Goal: Task Accomplishment & Management: Use online tool/utility

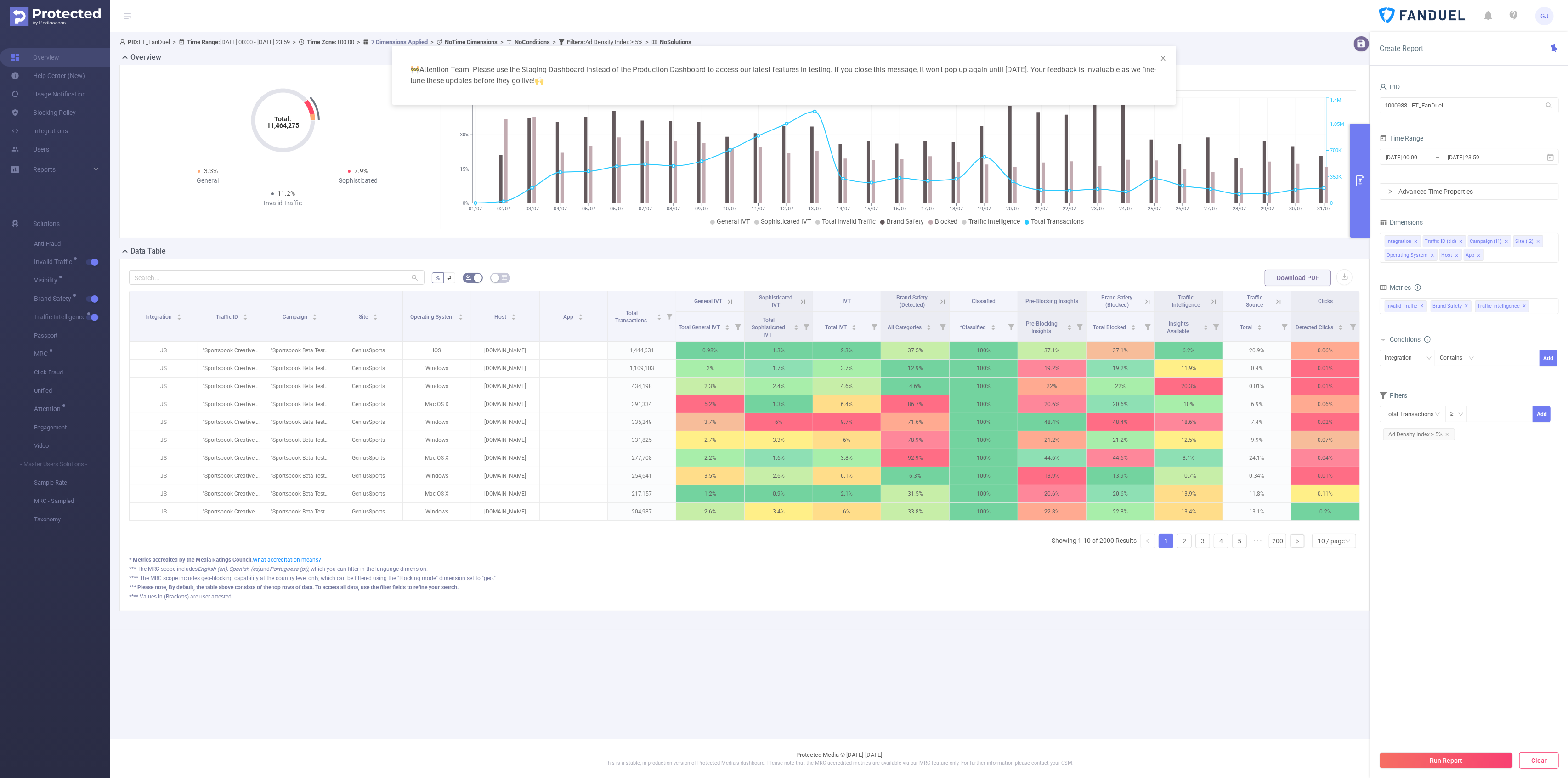
click at [1532, 759] on button "Clear" at bounding box center [1538, 761] width 39 height 17
type input "[DATE] 05:00"
type input "[DATE] 05:59"
click at [1533, 312] on div "Invalid Traffic ✕ Brand Safety ✕ Traffic Intelligence ✕" at bounding box center [1469, 319] width 179 height 16
click at [1397, 417] on span at bounding box center [1394, 420] width 8 height 8
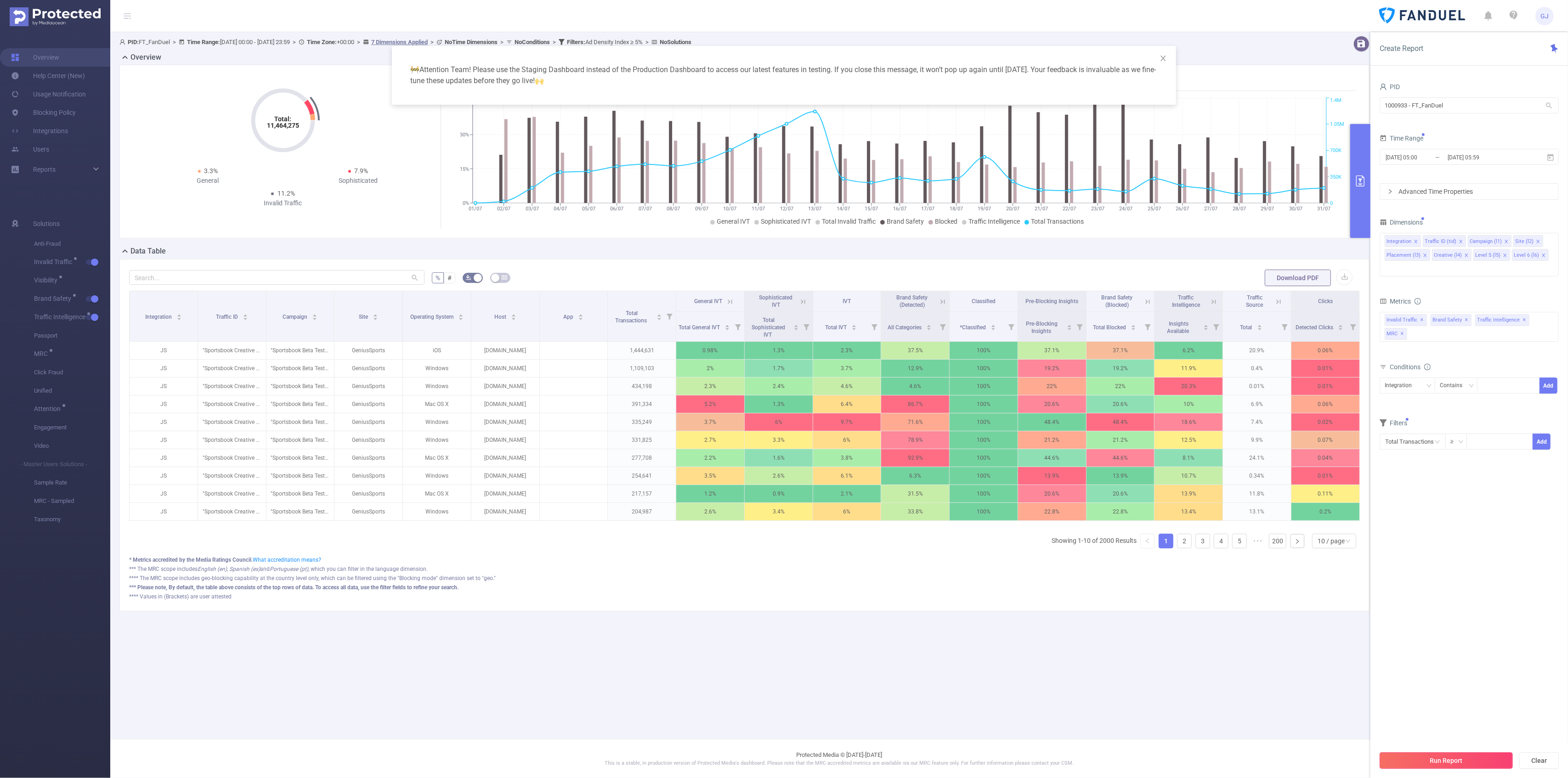
click at [1463, 762] on button "Run Report" at bounding box center [1445, 761] width 133 height 17
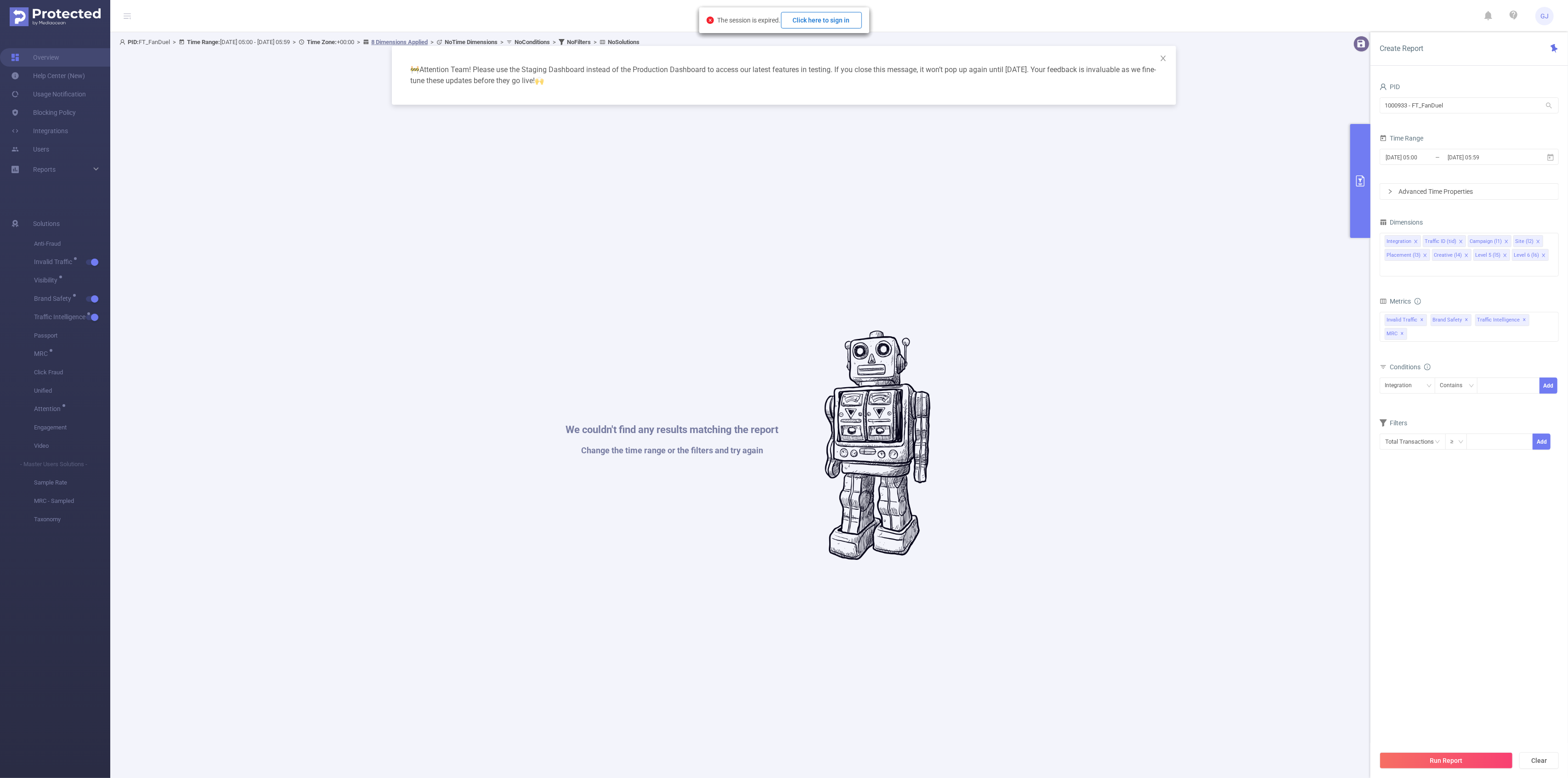
click at [836, 13] on button "Click here to sign in" at bounding box center [821, 20] width 81 height 17
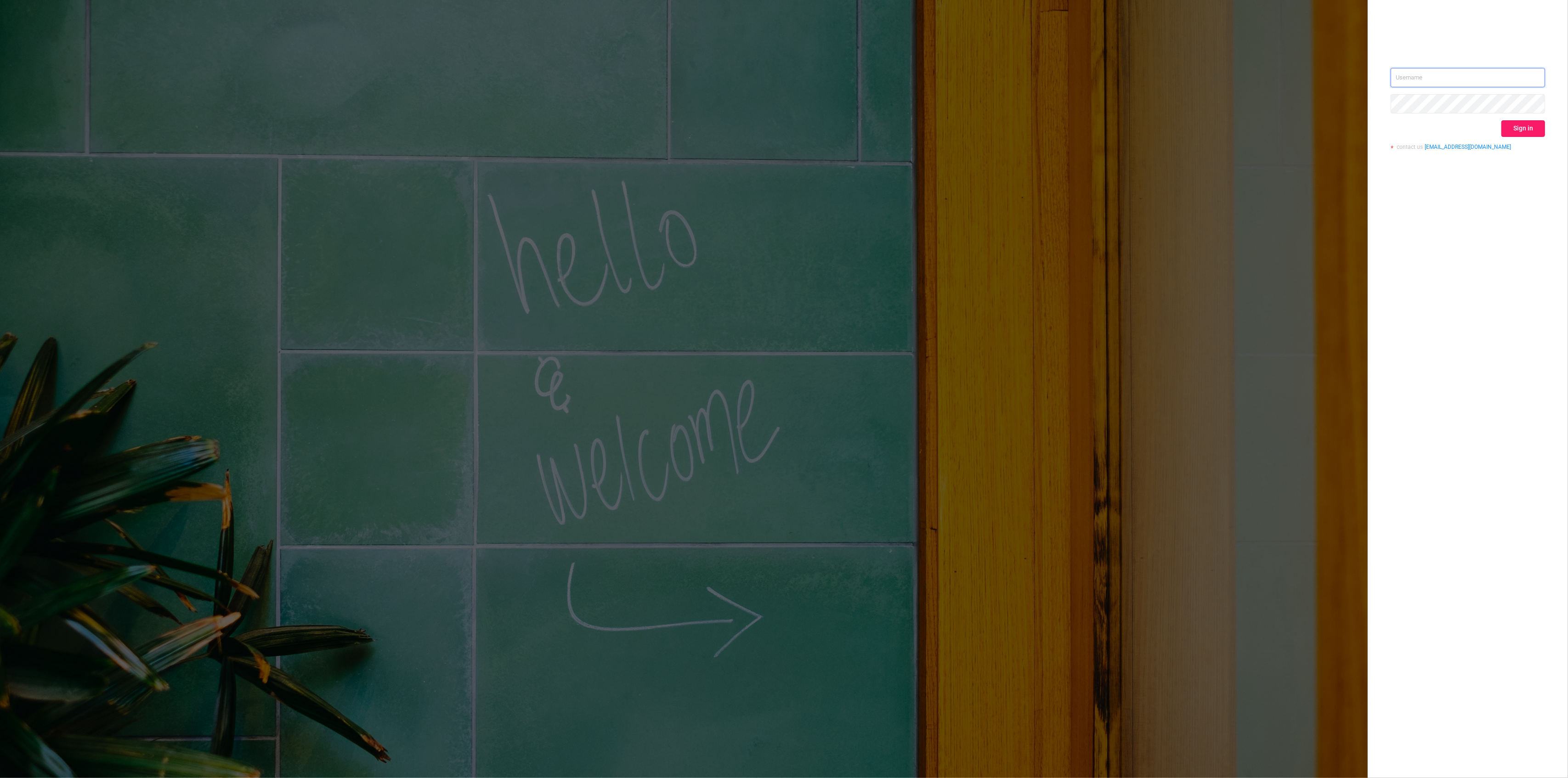
type input "[PERSON_NAME][EMAIL_ADDRESS][DOMAIN_NAME]"
click at [1521, 125] on button "Sign in" at bounding box center [1523, 129] width 43 height 17
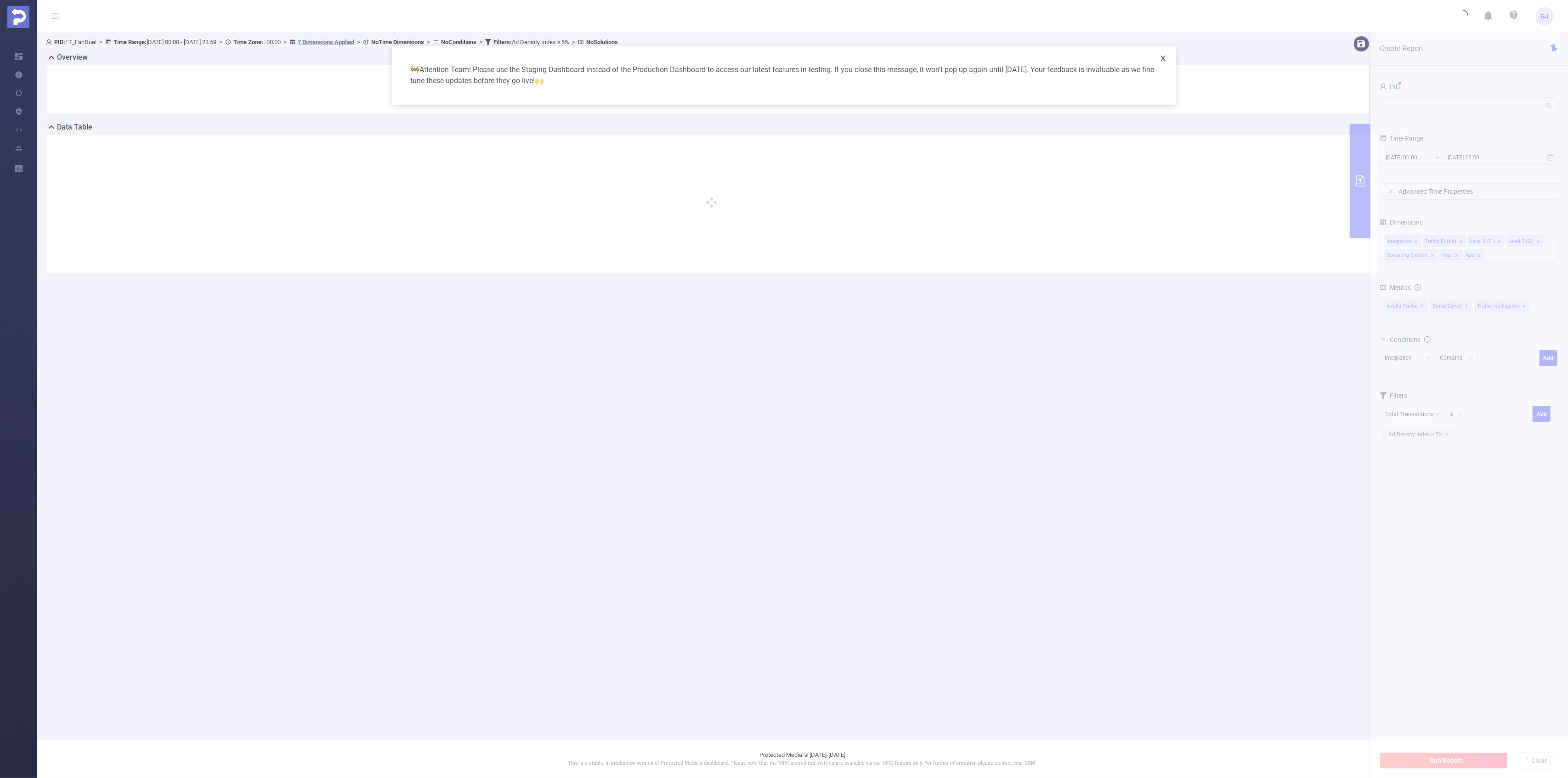
click at [1160, 62] on icon "icon: close" at bounding box center [1163, 58] width 8 height 8
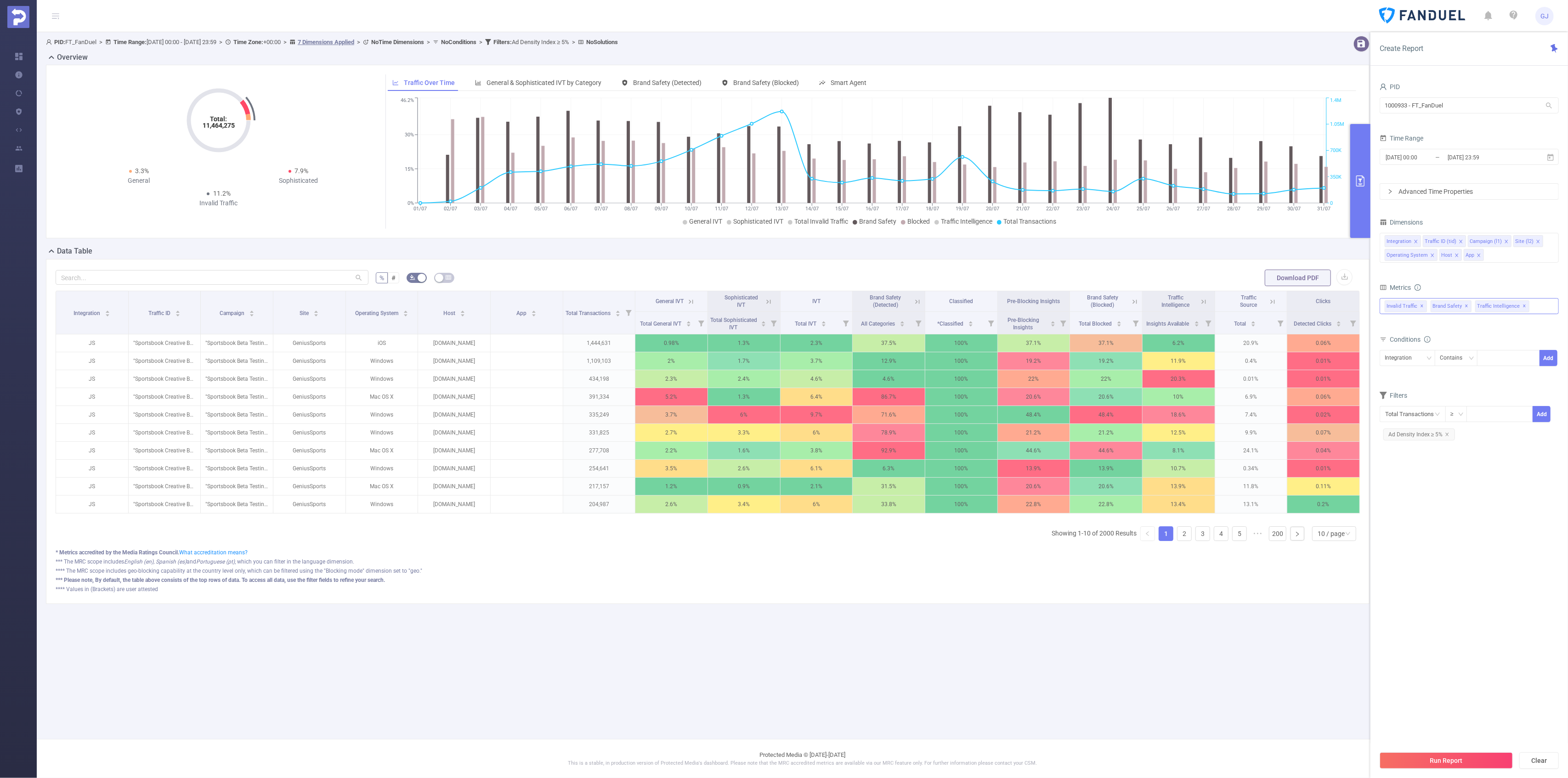
click at [1537, 311] on div "Invalid Traffic ✕ Brand Safety ✕ Traffic Intelligence ✕" at bounding box center [1469, 306] width 179 height 16
click at [1392, 407] on span at bounding box center [1394, 406] width 8 height 8
click at [1393, 377] on span at bounding box center [1394, 374] width 8 height 8
click at [1393, 357] on span at bounding box center [1394, 358] width 8 height 8
click at [1393, 330] on span at bounding box center [1394, 326] width 8 height 8
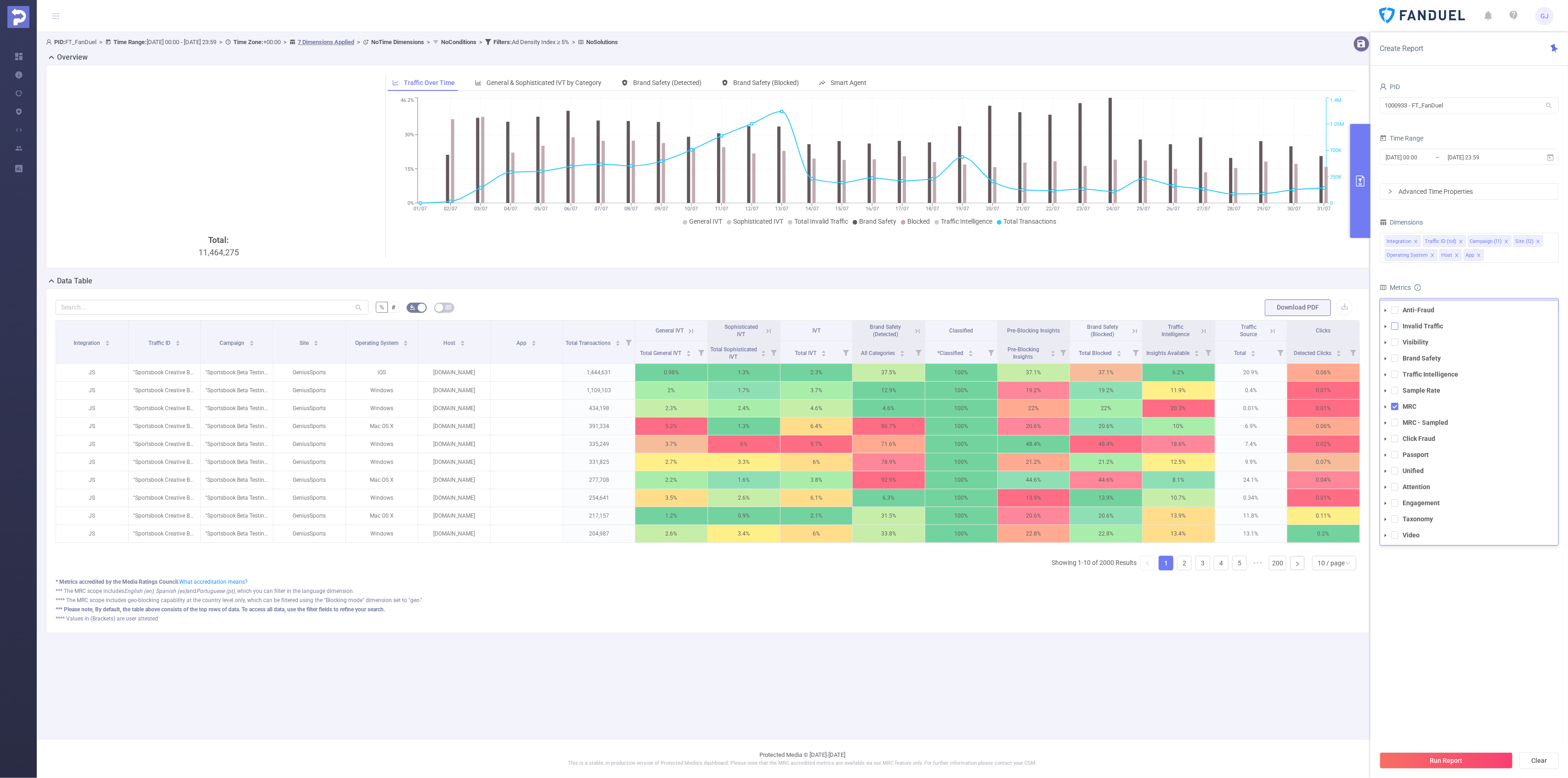
click at [1393, 328] on span at bounding box center [1394, 326] width 8 height 8
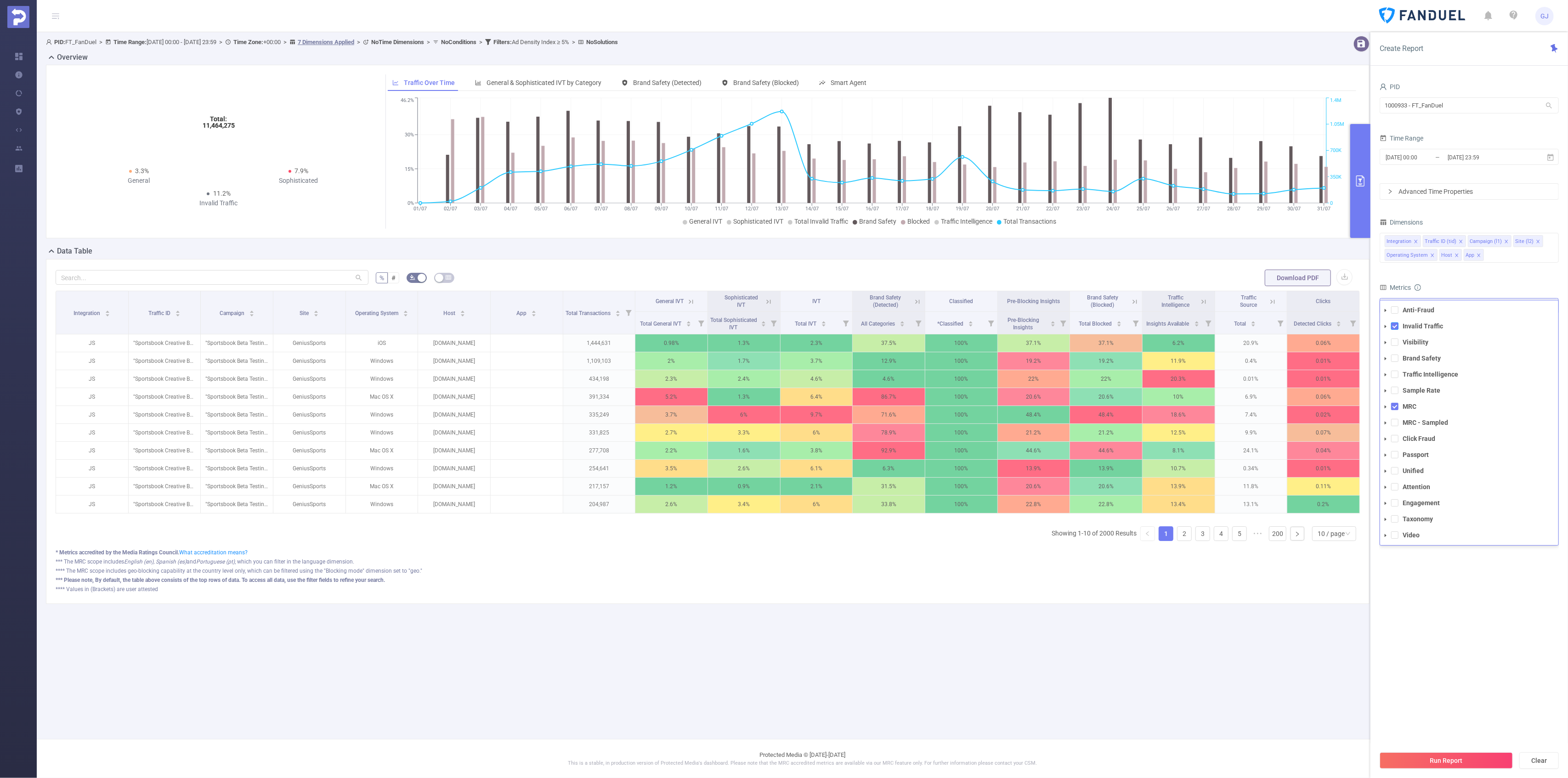
click at [1393, 328] on span at bounding box center [1394, 326] width 8 height 8
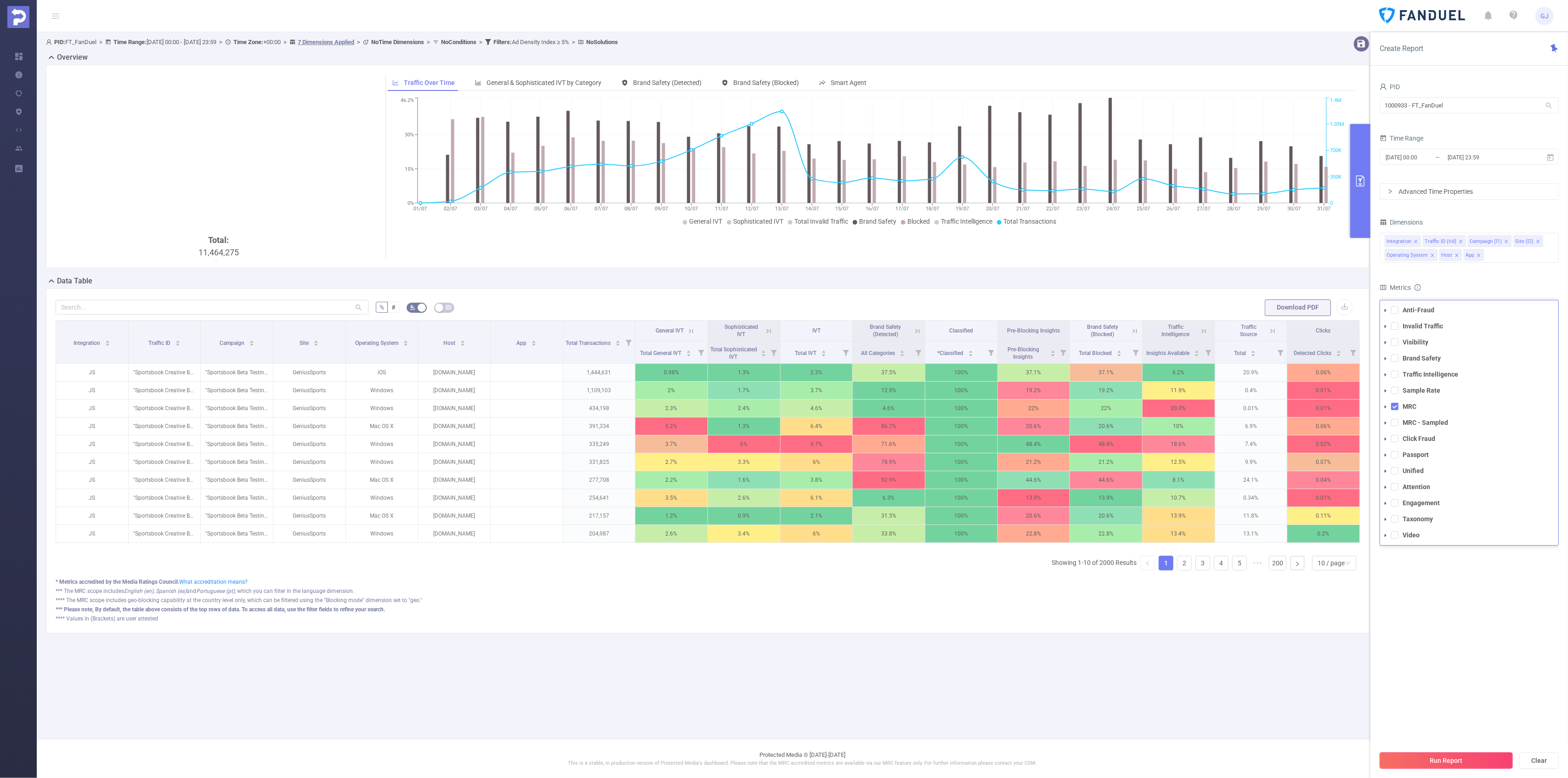
click at [1403, 758] on button "Run Report" at bounding box center [1445, 761] width 133 height 17
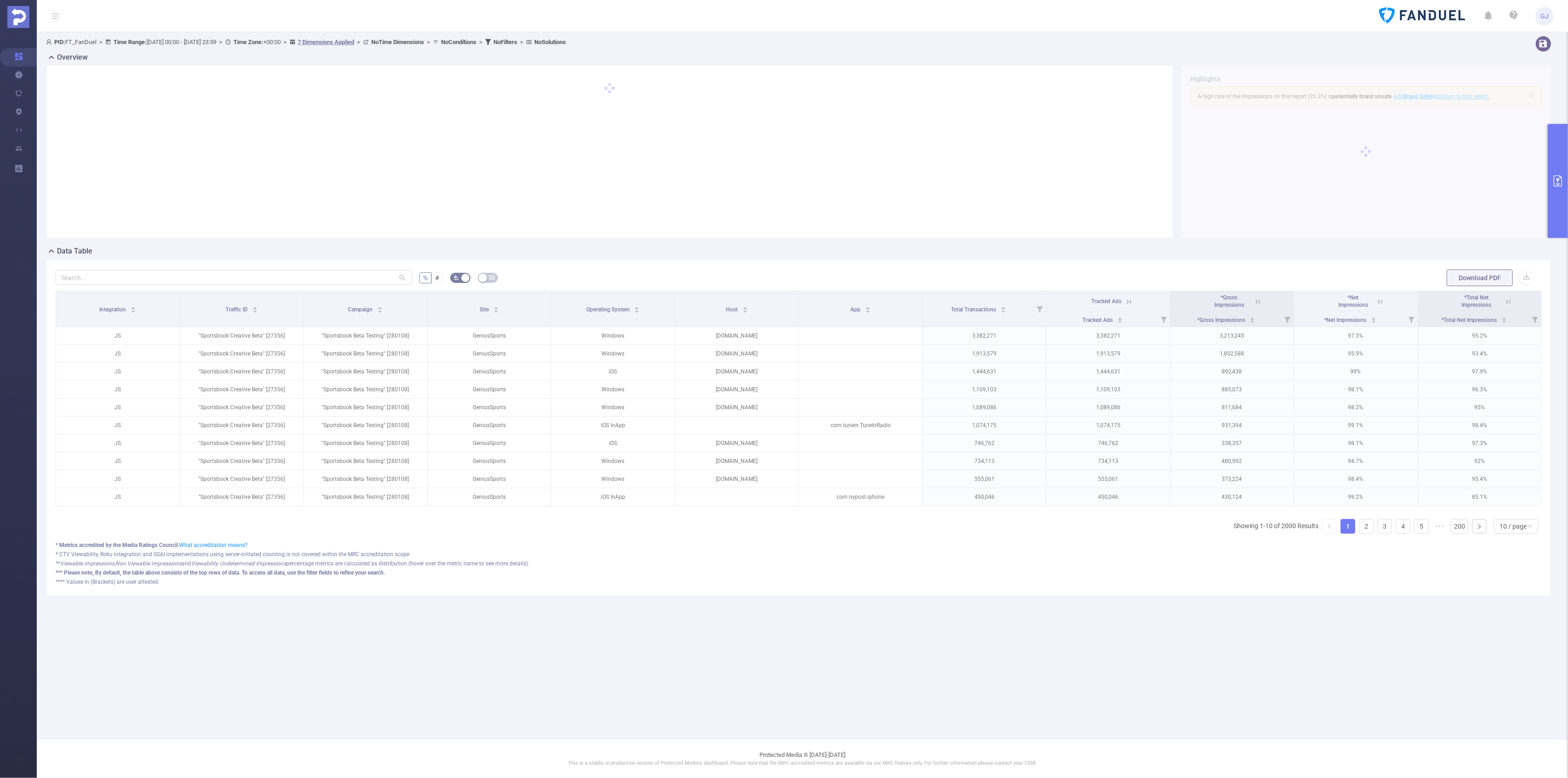
scroll to position [0, 2]
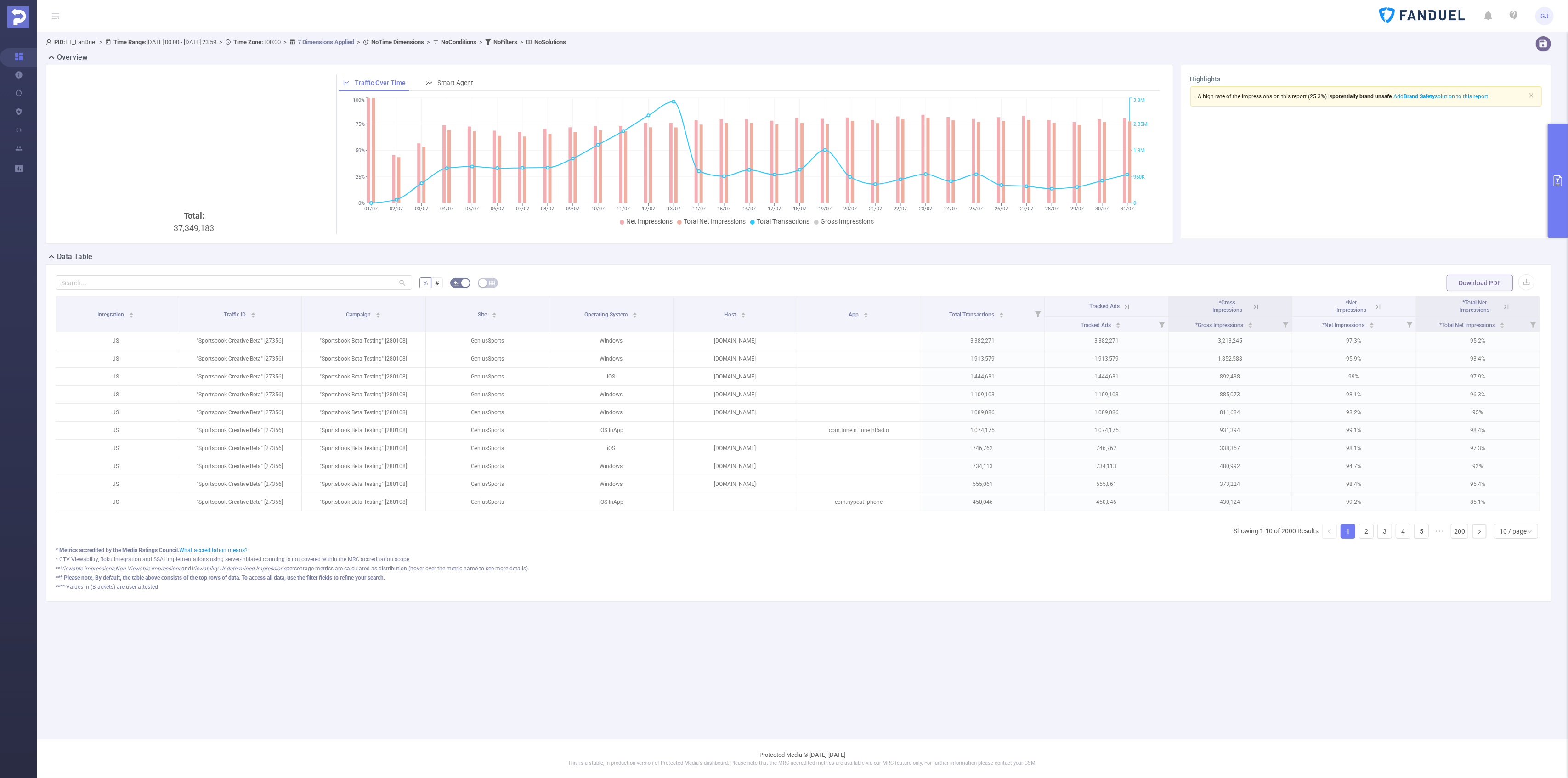
click at [1375, 310] on icon at bounding box center [1378, 307] width 8 height 8
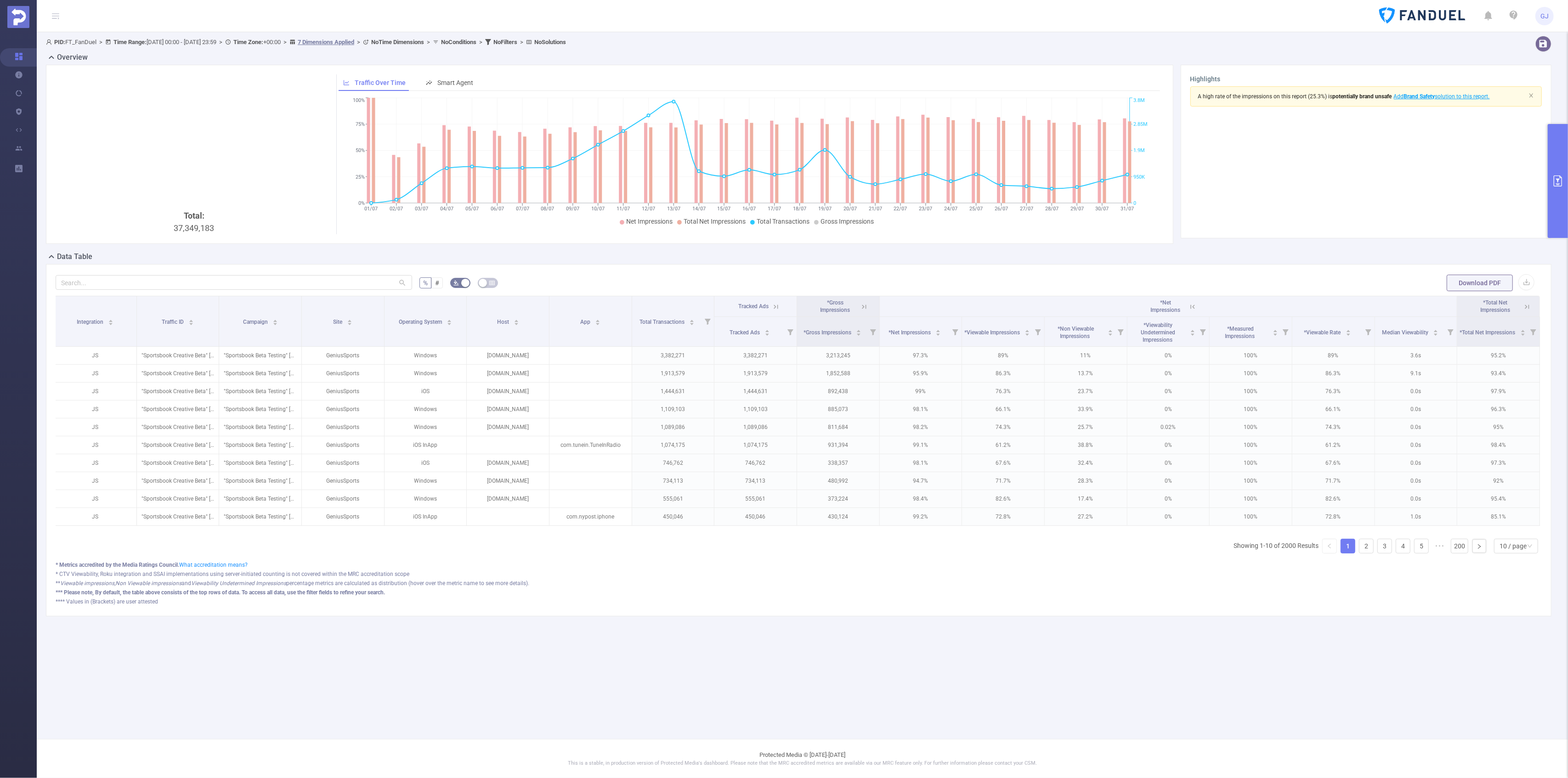
click at [1195, 303] on icon at bounding box center [1190, 306] width 11 height 9
